Goal: Use online tool/utility: Utilize a website feature to perform a specific function

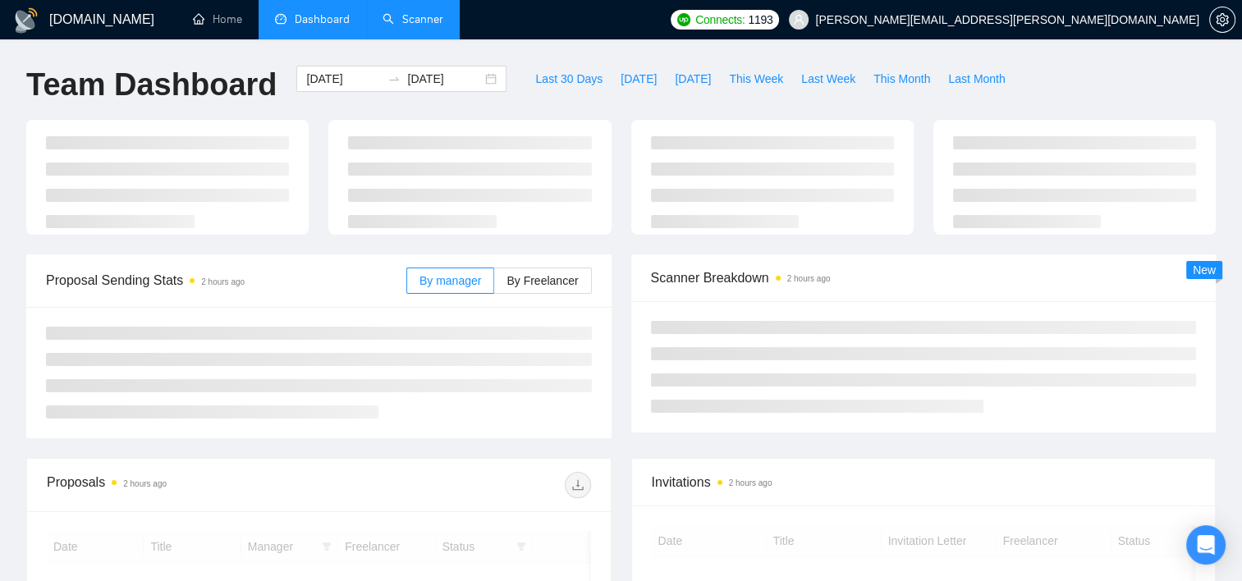
click at [409, 12] on link "Scanner" at bounding box center [413, 19] width 61 height 14
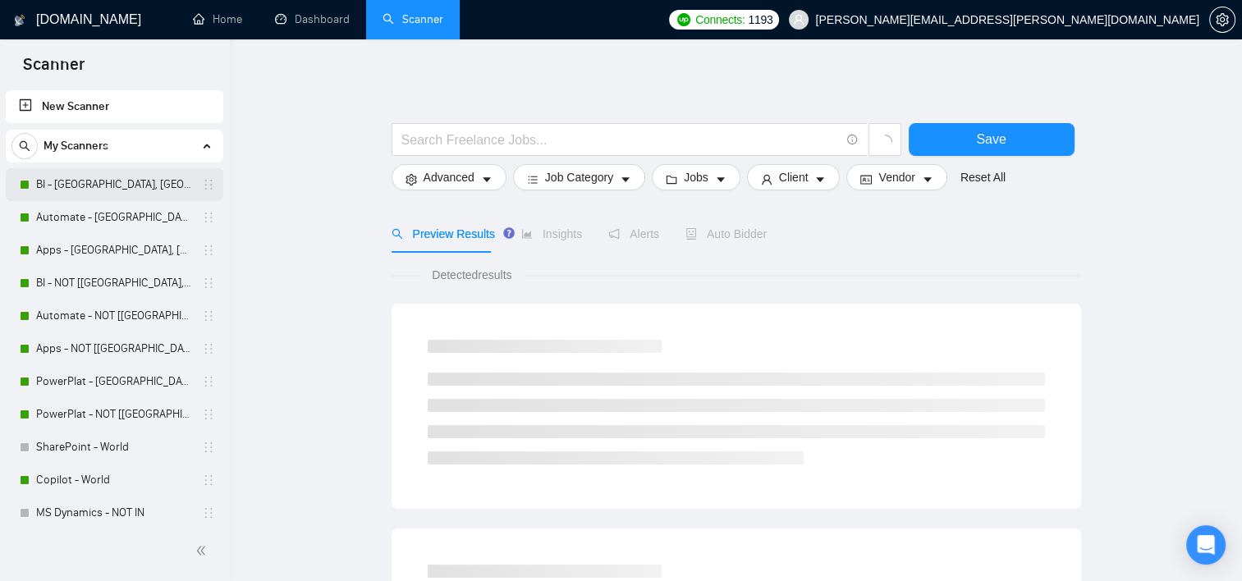
click at [66, 179] on link "BI - [GEOGRAPHIC_DATA], [GEOGRAPHIC_DATA], [GEOGRAPHIC_DATA]" at bounding box center [114, 184] width 156 height 33
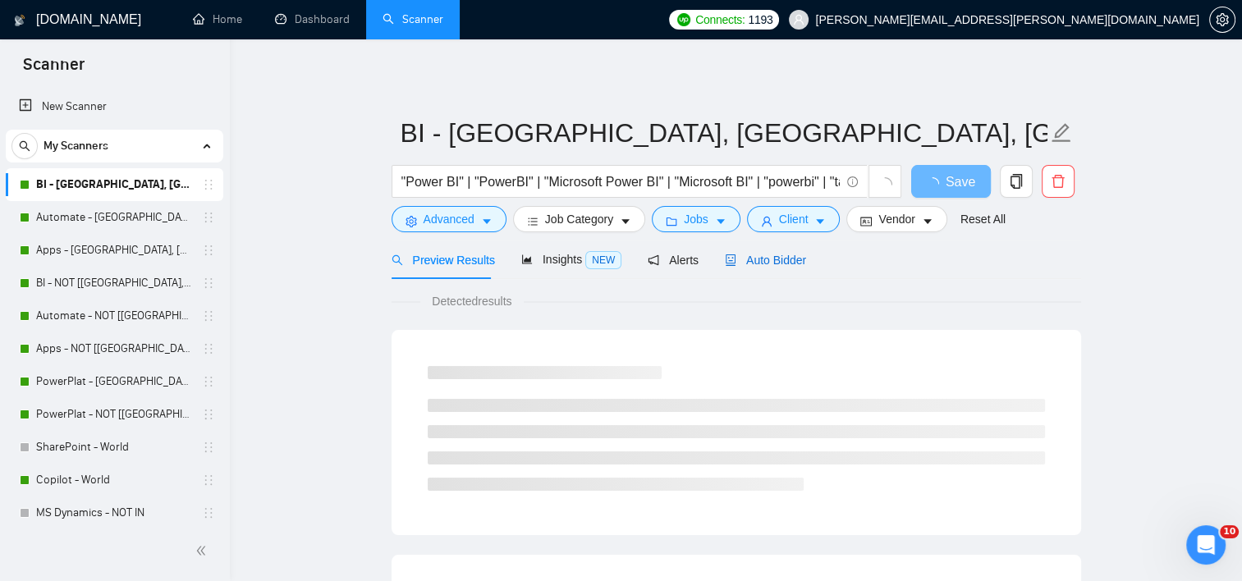
click at [735, 263] on span "Auto Bidder" at bounding box center [765, 260] width 81 height 13
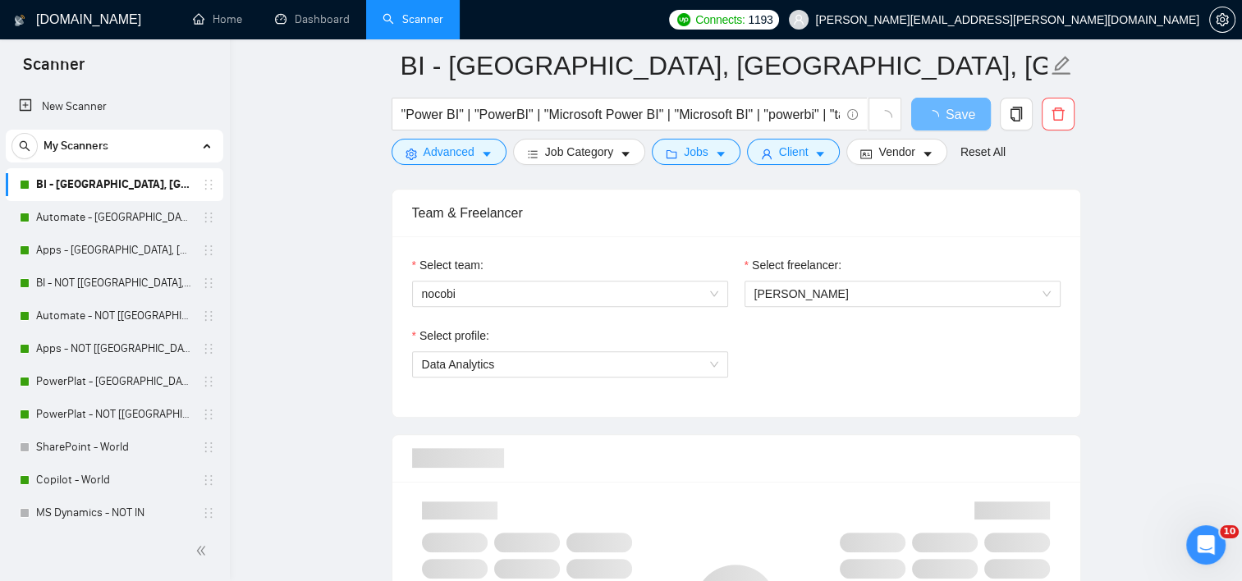
scroll to position [1067, 0]
